Goal: Entertainment & Leisure: Consume media (video, audio)

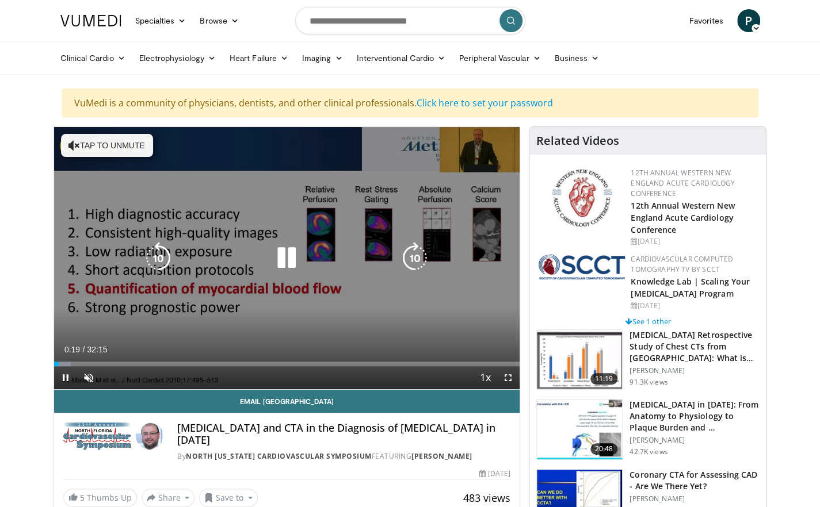
click at [286, 263] on icon "Video Player" at bounding box center [286, 258] width 32 height 32
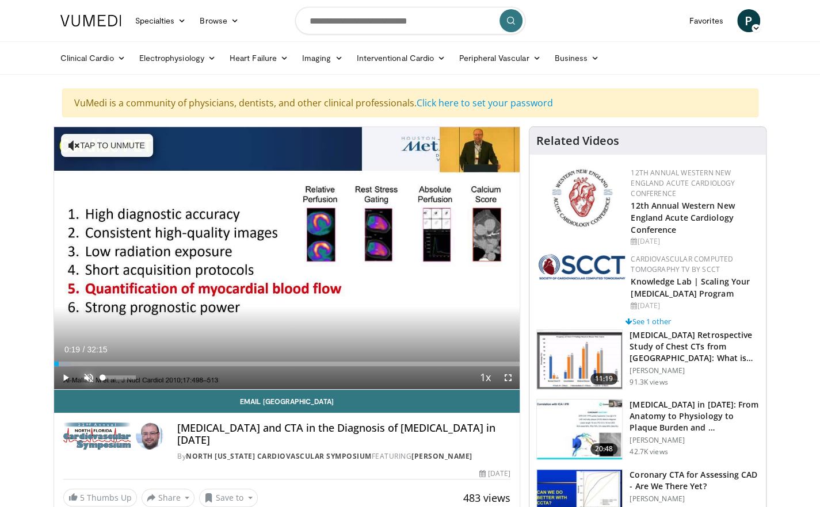
click at [90, 376] on span "Video Player" at bounding box center [88, 377] width 23 height 23
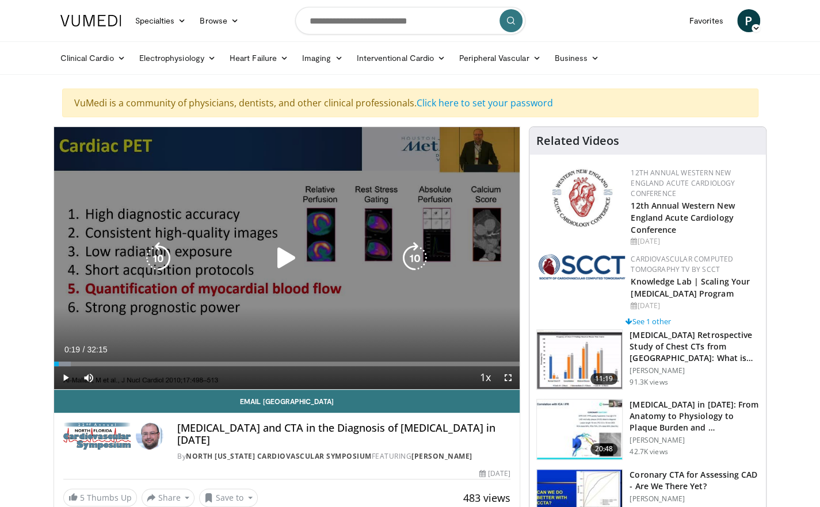
click at [287, 258] on icon "Video Player" at bounding box center [286, 258] width 32 height 32
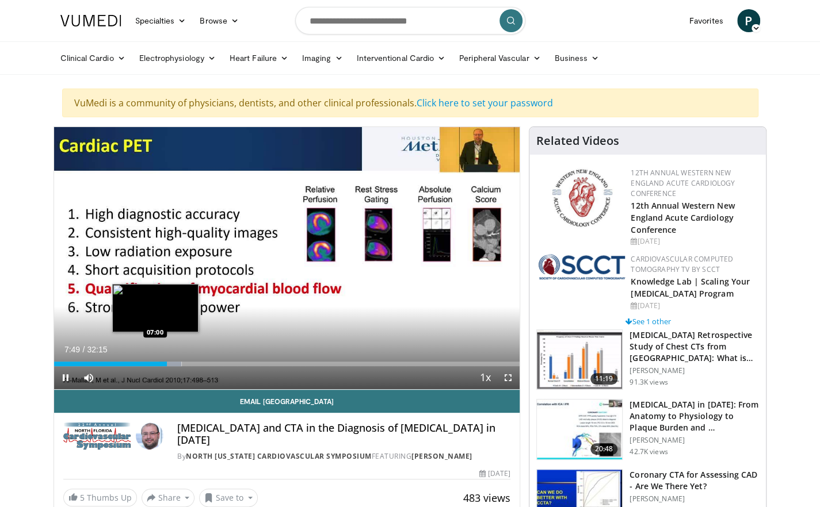
drag, startPoint x: 165, startPoint y: 364, endPoint x: 154, endPoint y: 364, distance: 10.9
click at [154, 364] on video-js "**********" at bounding box center [287, 258] width 466 height 263
click at [155, 364] on div "07:52" at bounding box center [111, 364] width 114 height 5
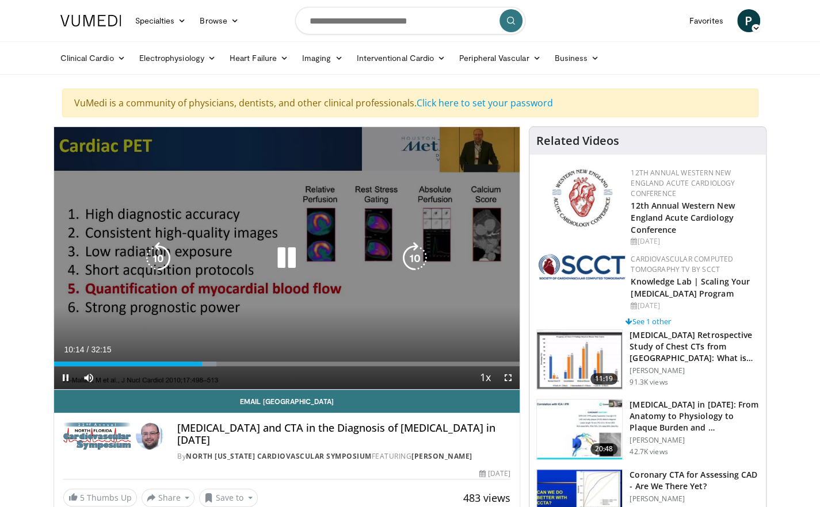
click at [288, 256] on icon "Video Player" at bounding box center [286, 258] width 32 height 32
